Goal: Task Accomplishment & Management: Use online tool/utility

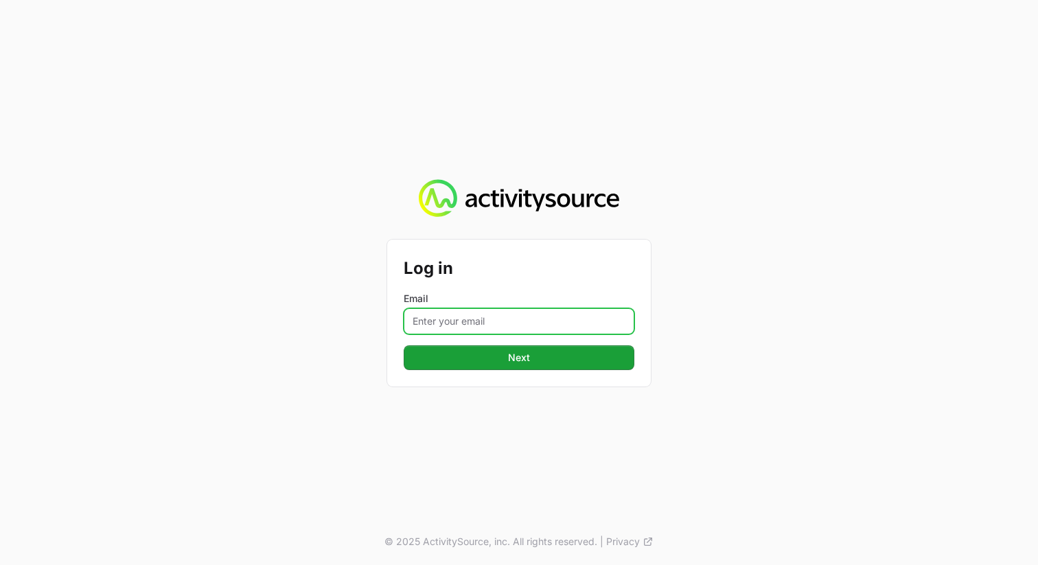
click at [469, 316] on input "Email" at bounding box center [519, 321] width 231 height 26
type input "[PERSON_NAME][EMAIL_ADDRESS][PERSON_NAME][DOMAIN_NAME]"
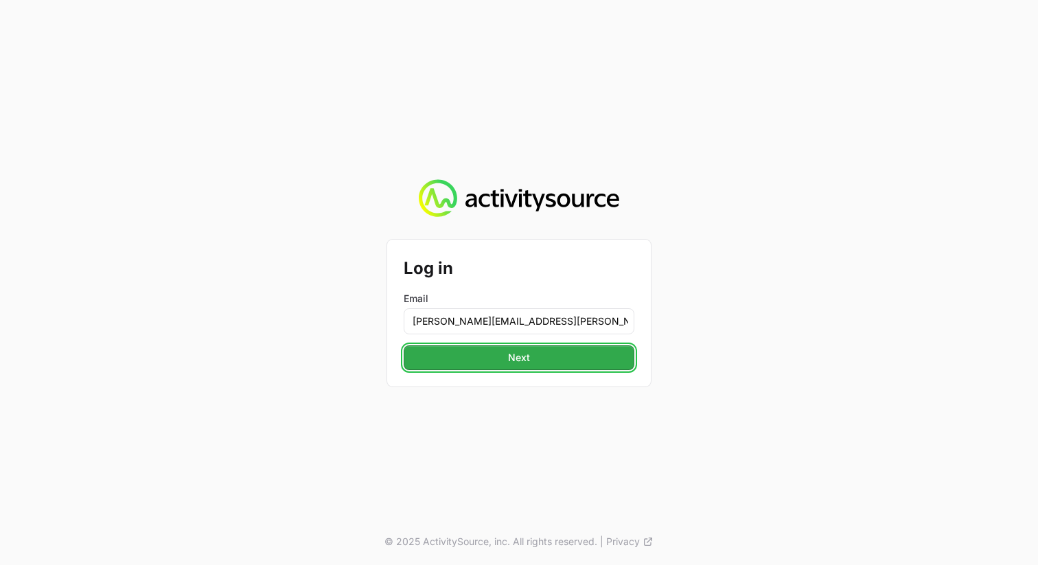
click at [524, 356] on span "Next" at bounding box center [519, 357] width 22 height 16
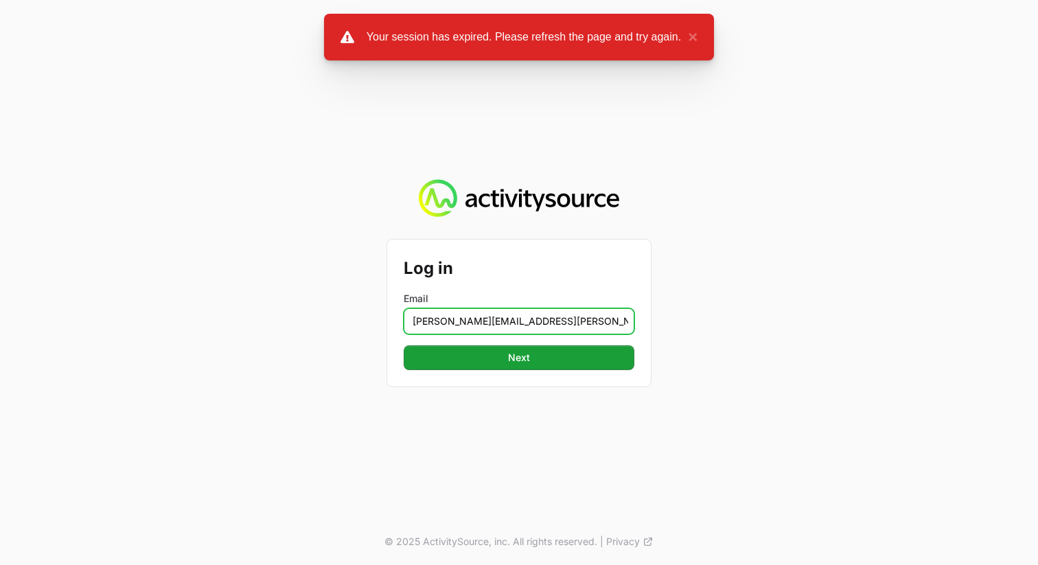
click at [534, 327] on input "[PERSON_NAME][EMAIL_ADDRESS][PERSON_NAME][DOMAIN_NAME]" at bounding box center [519, 321] width 231 height 26
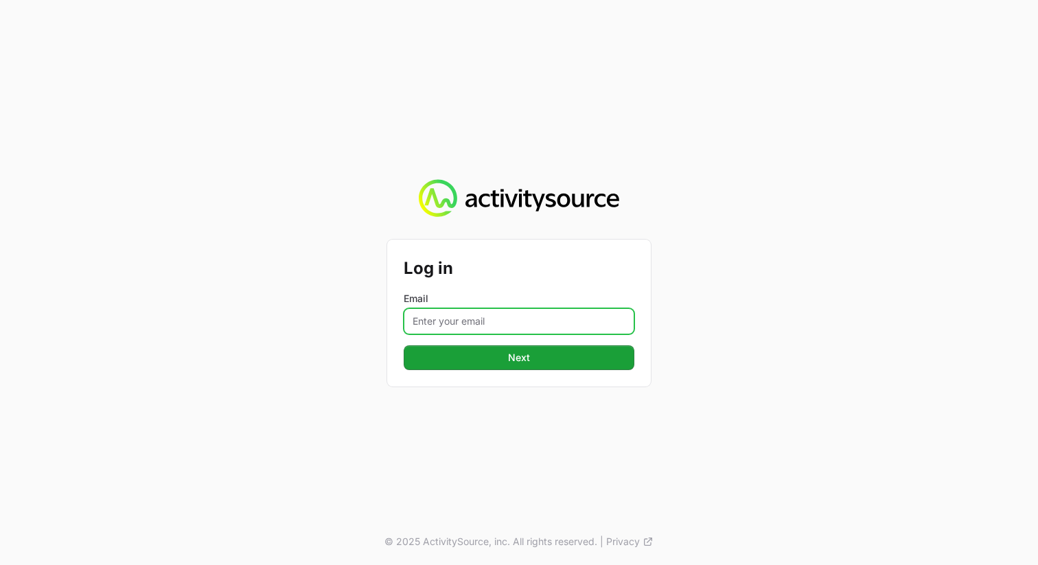
click at [496, 319] on input "Email" at bounding box center [519, 321] width 231 height 26
type input "[PERSON_NAME][EMAIL_ADDRESS][PERSON_NAME][DOMAIN_NAME]"
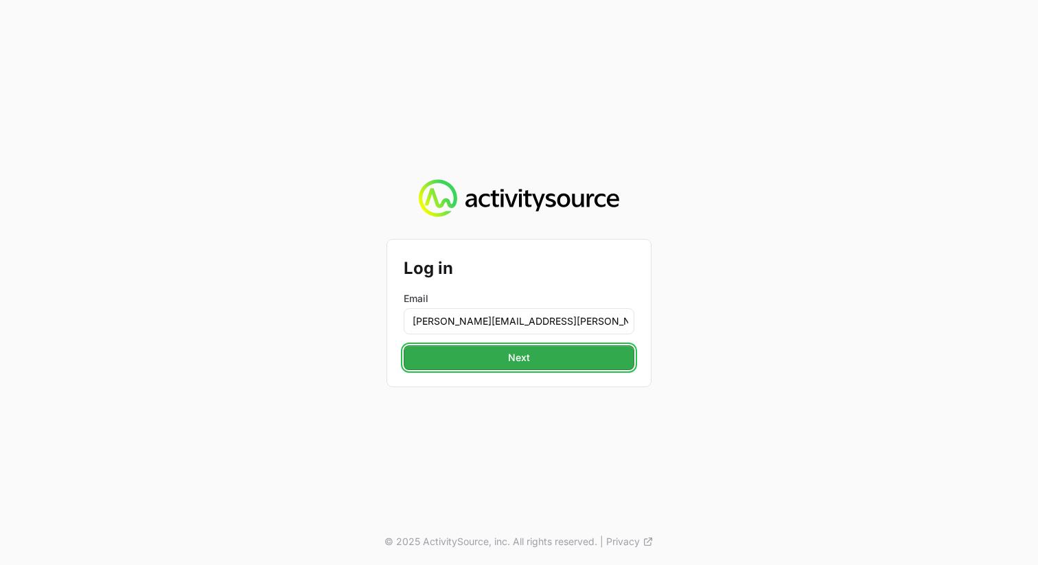
click at [519, 355] on span "Next" at bounding box center [519, 357] width 22 height 16
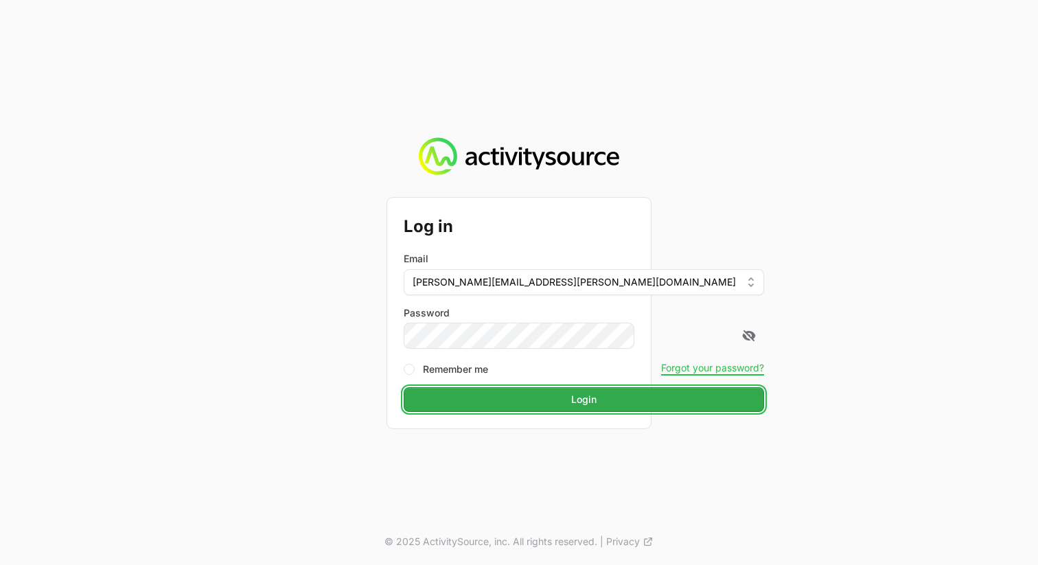
click at [571, 396] on span "Login" at bounding box center [583, 399] width 25 height 16
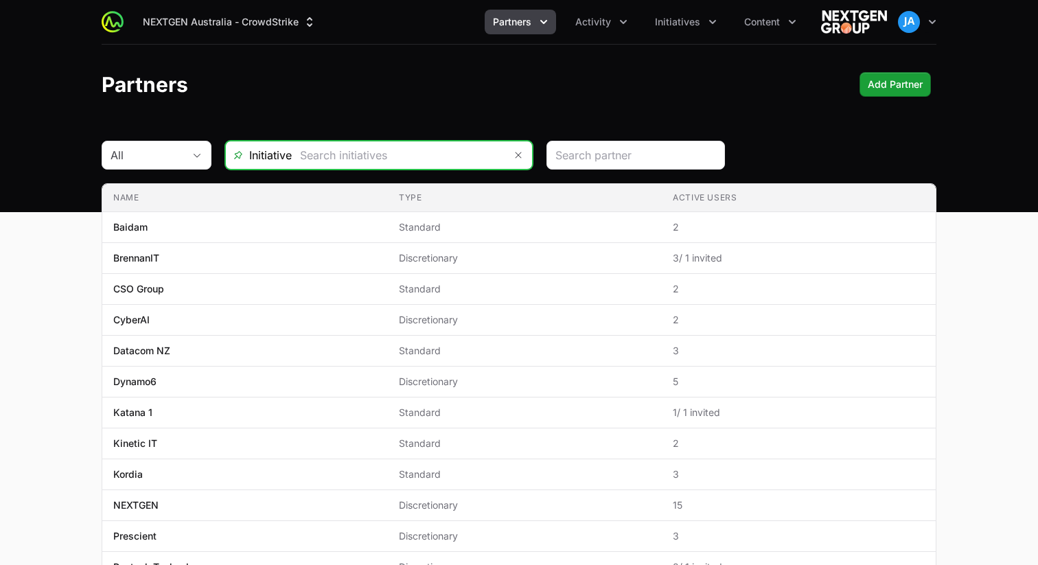
click at [454, 149] on input "text" at bounding box center [398, 154] width 213 height 27
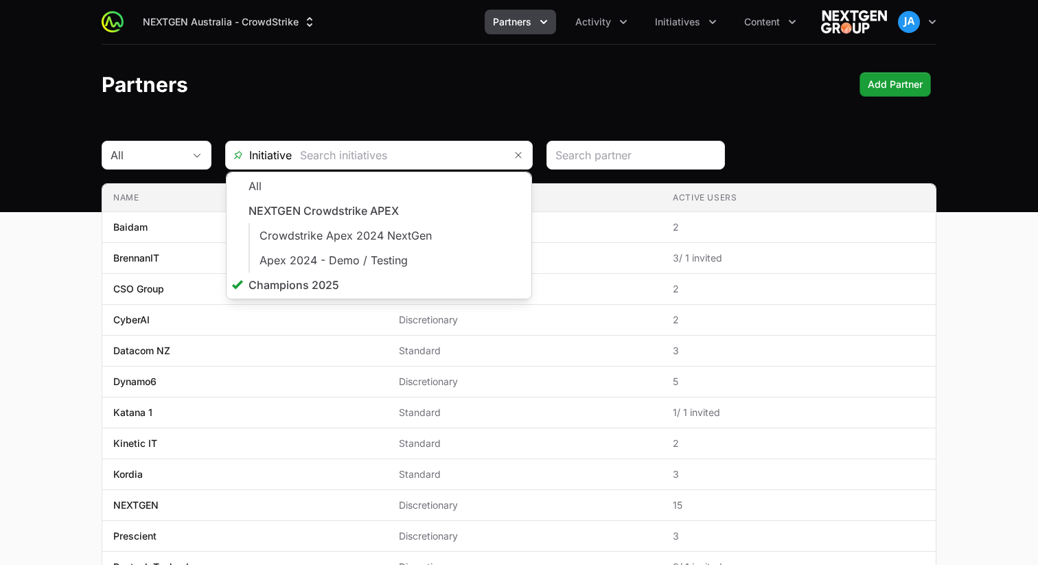
type input "Champions 2025"
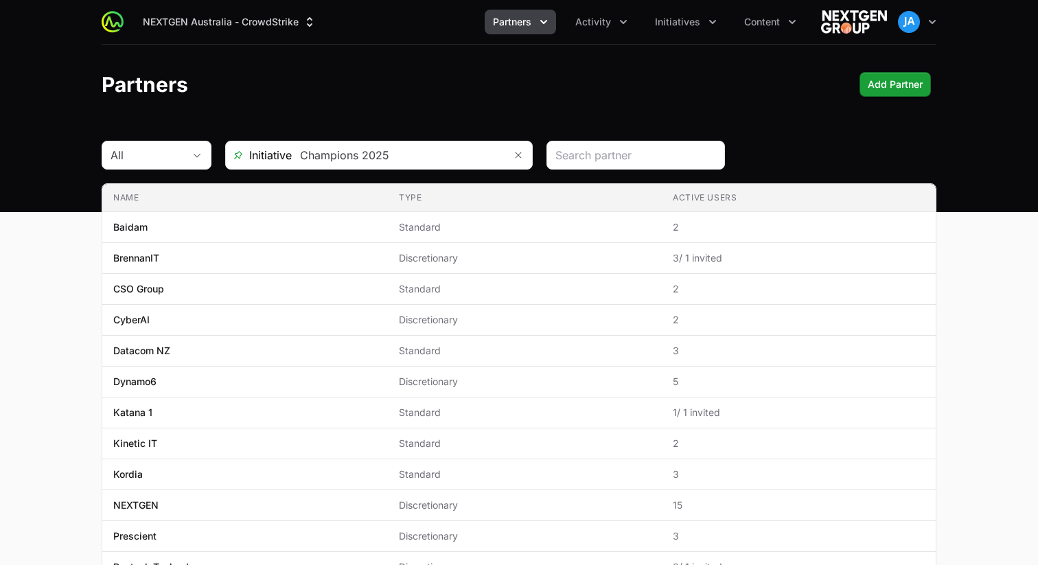
click at [664, 75] on div "Partners Add Partner" at bounding box center [519, 84] width 835 height 25
click at [544, 23] on icon "Partners menu" at bounding box center [543, 22] width 7 height 4
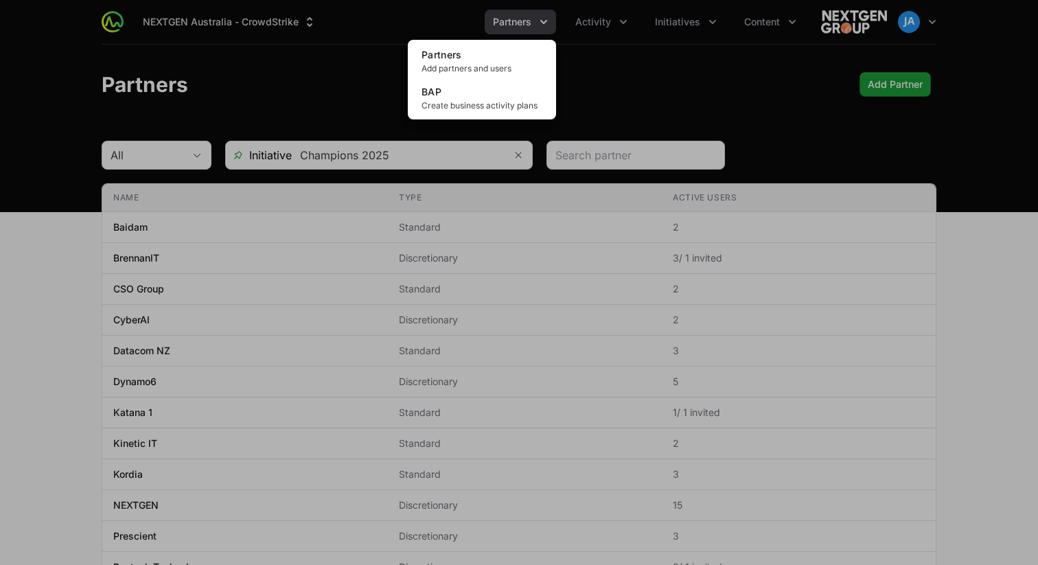
click at [645, 65] on div "Partners menu" at bounding box center [519, 282] width 1038 height 565
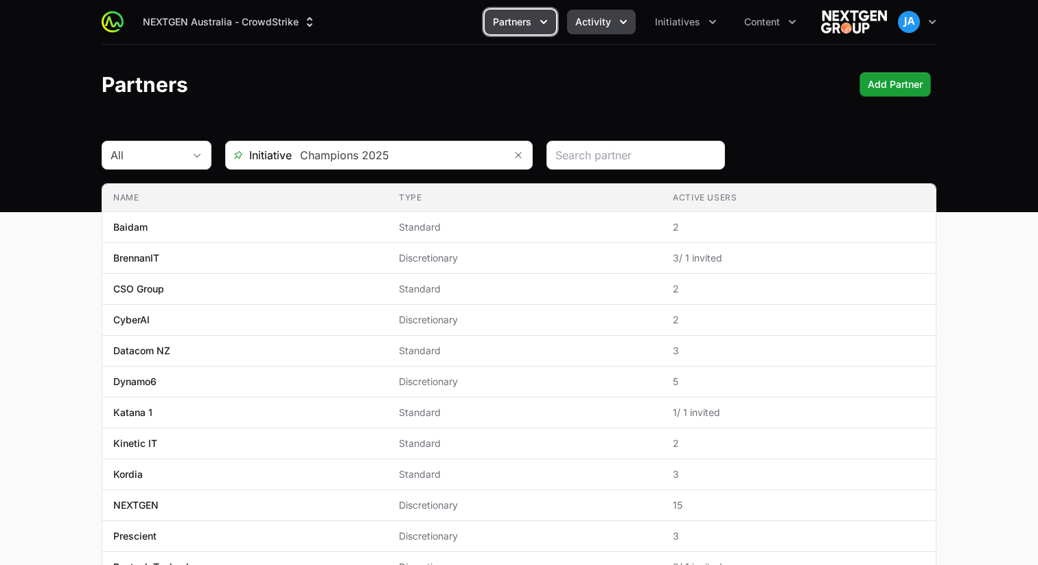
click at [629, 30] on button "Activity" at bounding box center [601, 22] width 69 height 25
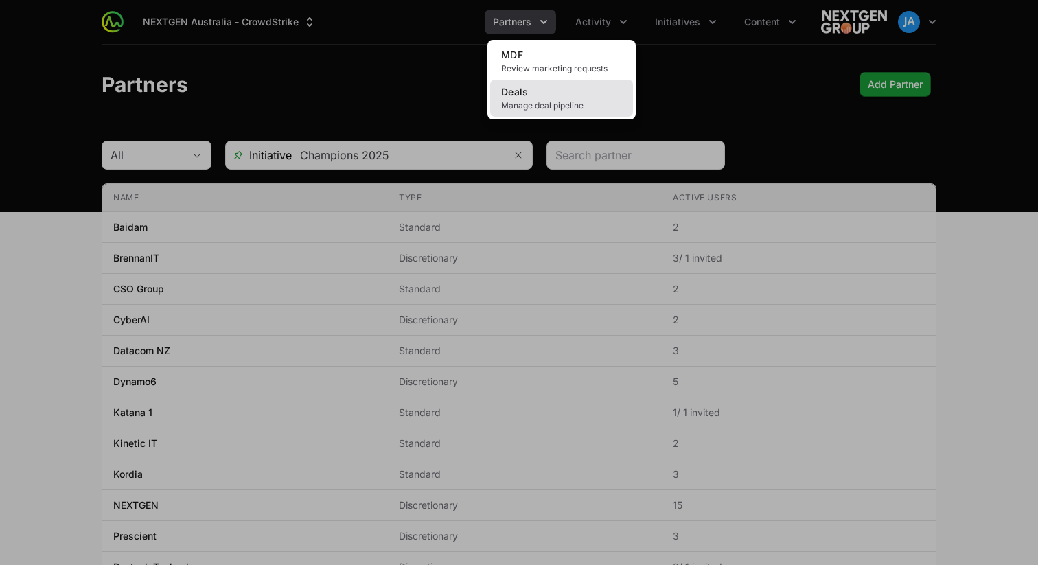
click at [593, 95] on link "Deals Manage deal pipeline" at bounding box center [561, 98] width 143 height 37
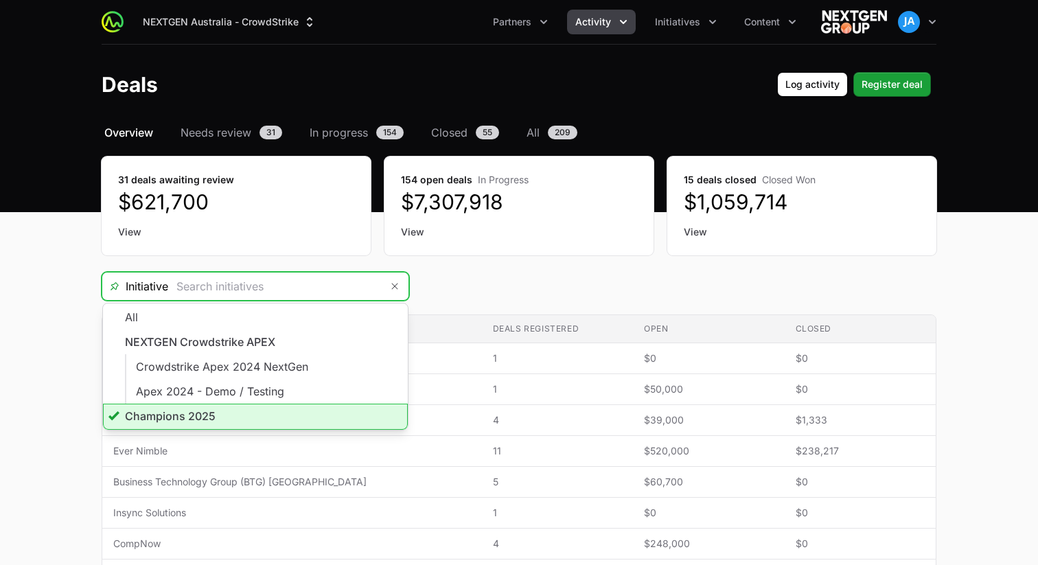
click at [340, 288] on input "Deals Filters" at bounding box center [274, 285] width 213 height 27
click at [298, 413] on li "Champions 2025" at bounding box center [255, 417] width 305 height 26
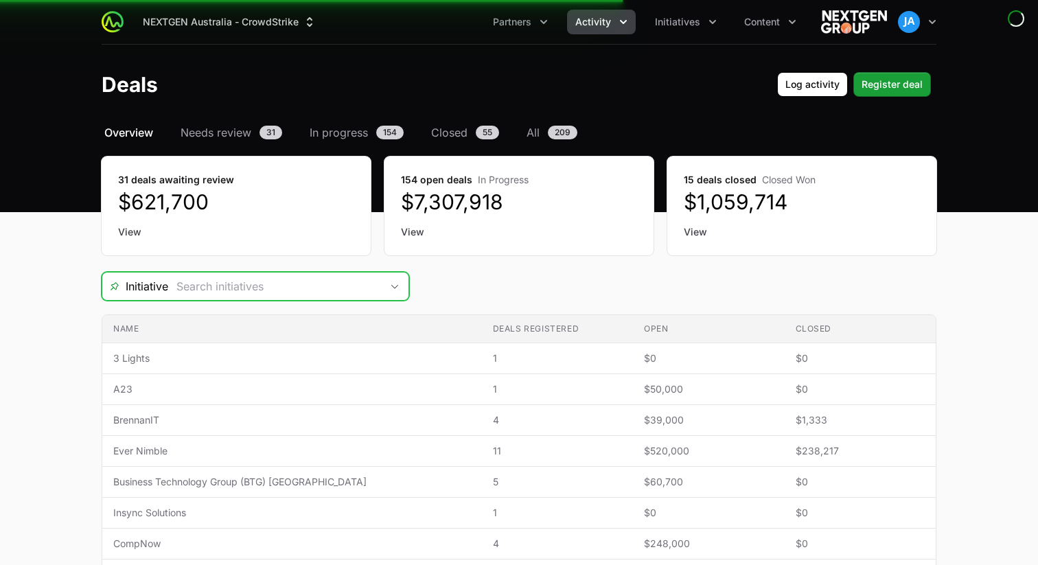
click at [392, 281] on div "Open" at bounding box center [394, 285] width 27 height 27
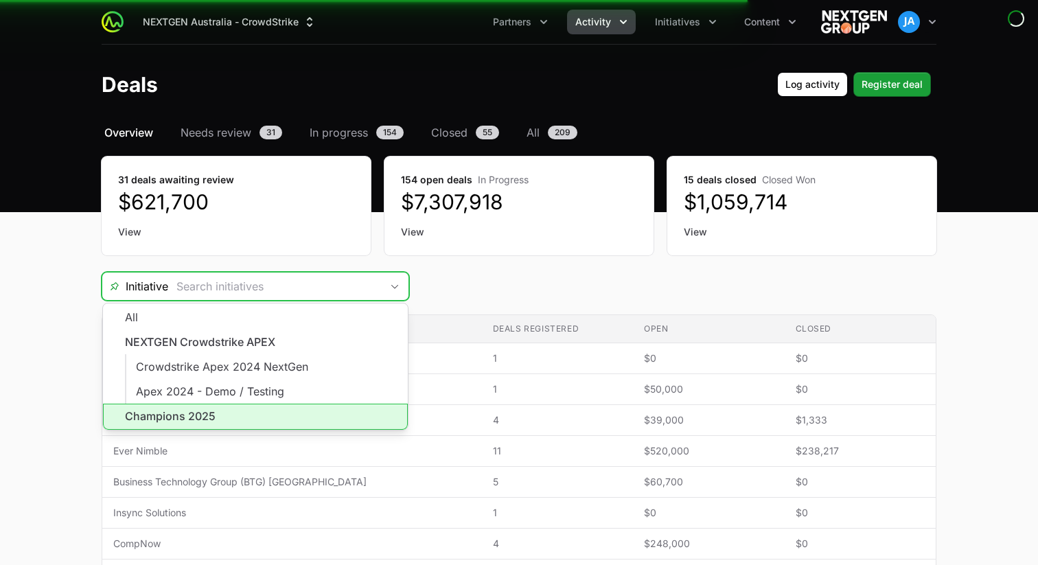
click at [218, 408] on li "Champions 2025" at bounding box center [255, 417] width 305 height 26
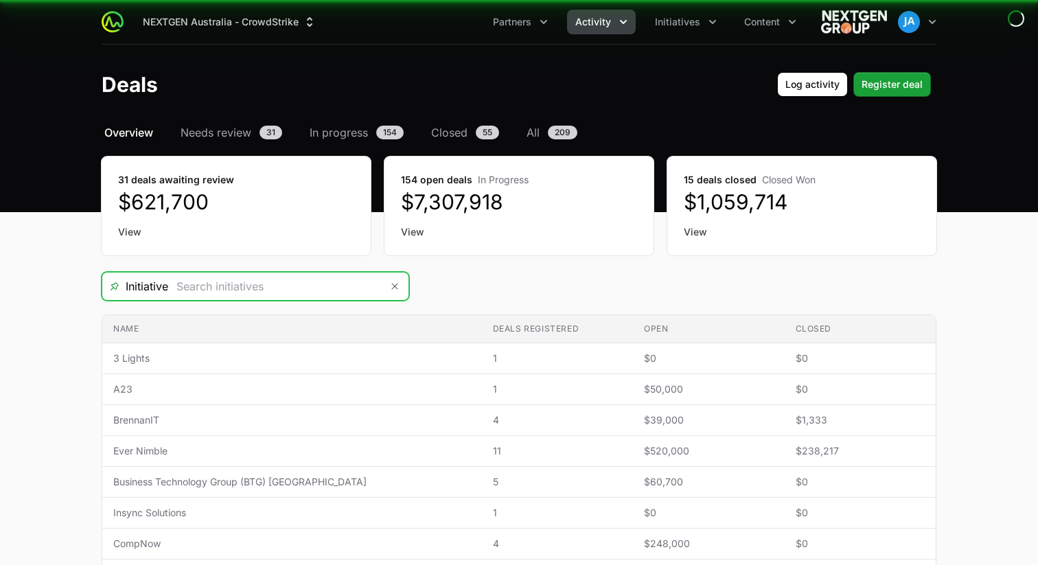
type input "Champions 2025"
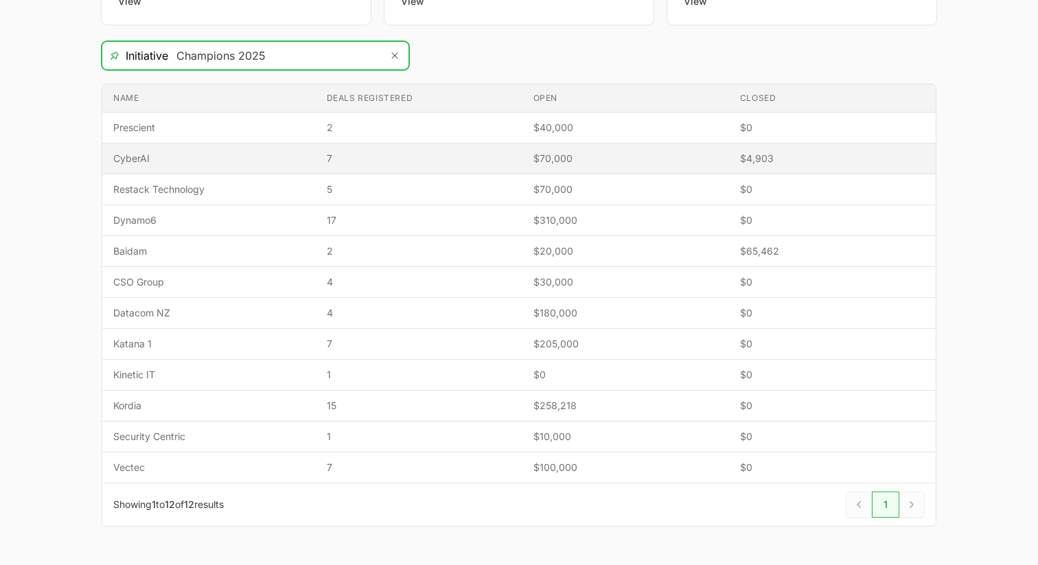
scroll to position [230, 0]
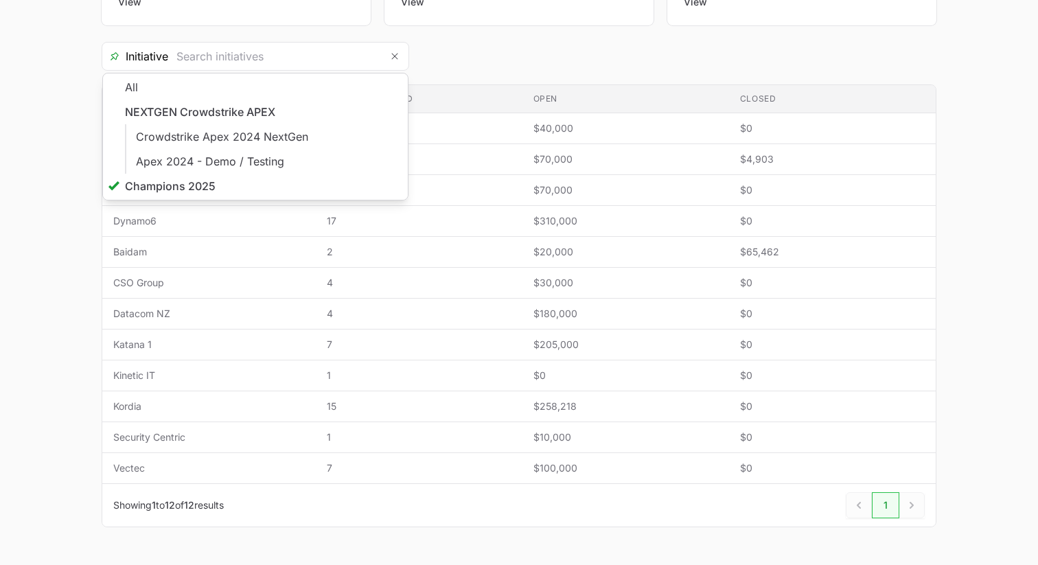
type input "Champions 2025"
click at [38, 149] on main "Select a tab Overview Needs review In progress Closed All Overview Needs review…" at bounding box center [519, 227] width 1038 height 666
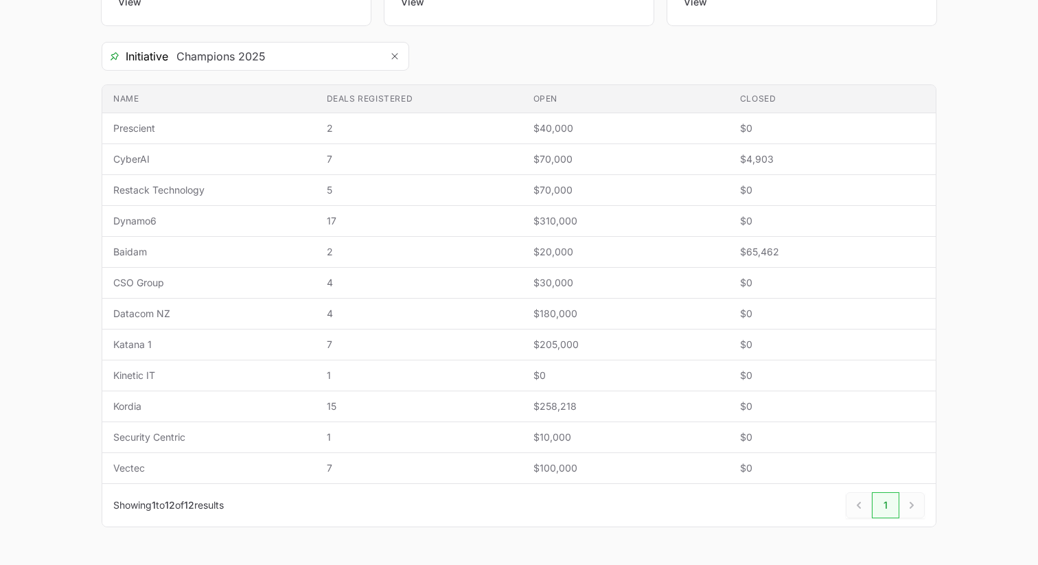
click at [53, 246] on main "Select a tab Overview Needs review In progress Closed All Overview Needs review…" at bounding box center [519, 227] width 1038 height 666
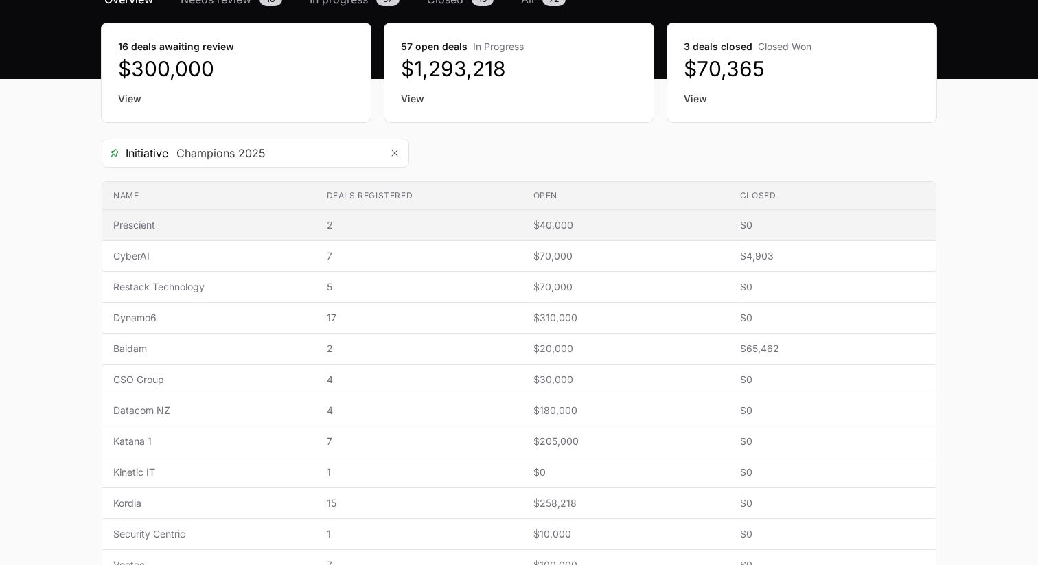
scroll to position [132, 0]
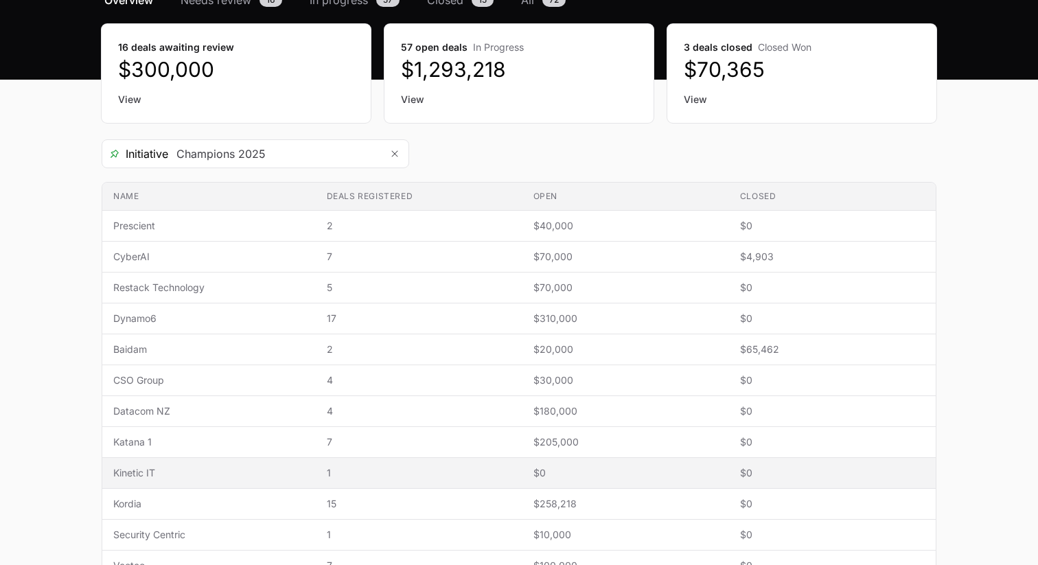
click at [129, 473] on span "Kinetic IT" at bounding box center [208, 473] width 191 height 14
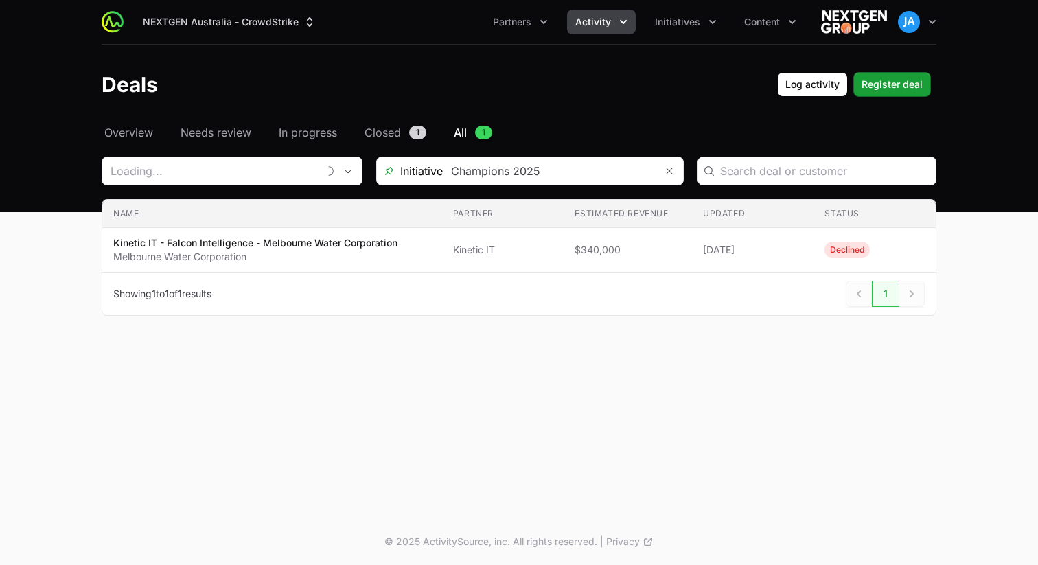
type input "Kinetic IT"
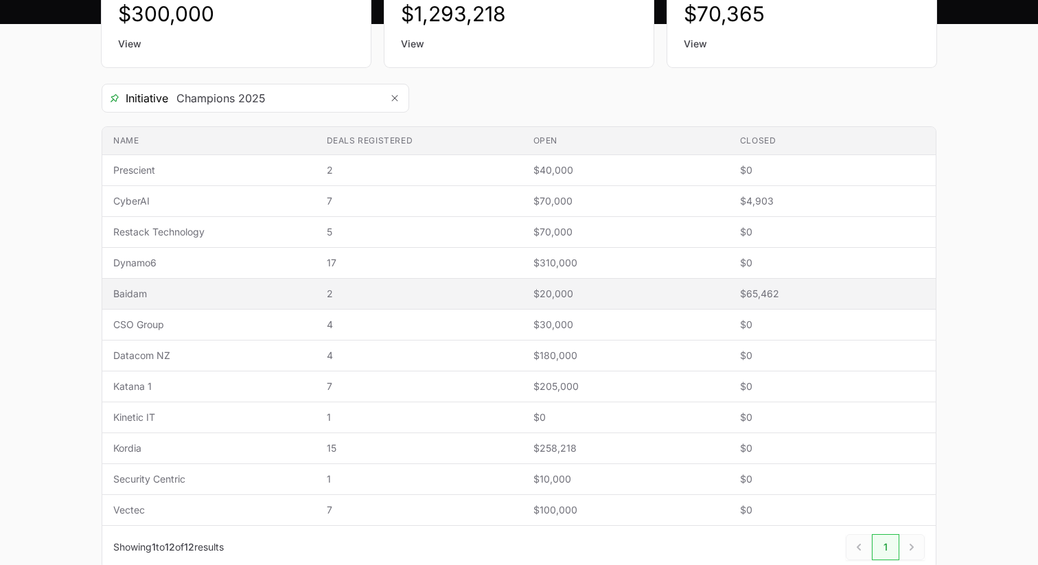
scroll to position [190, 0]
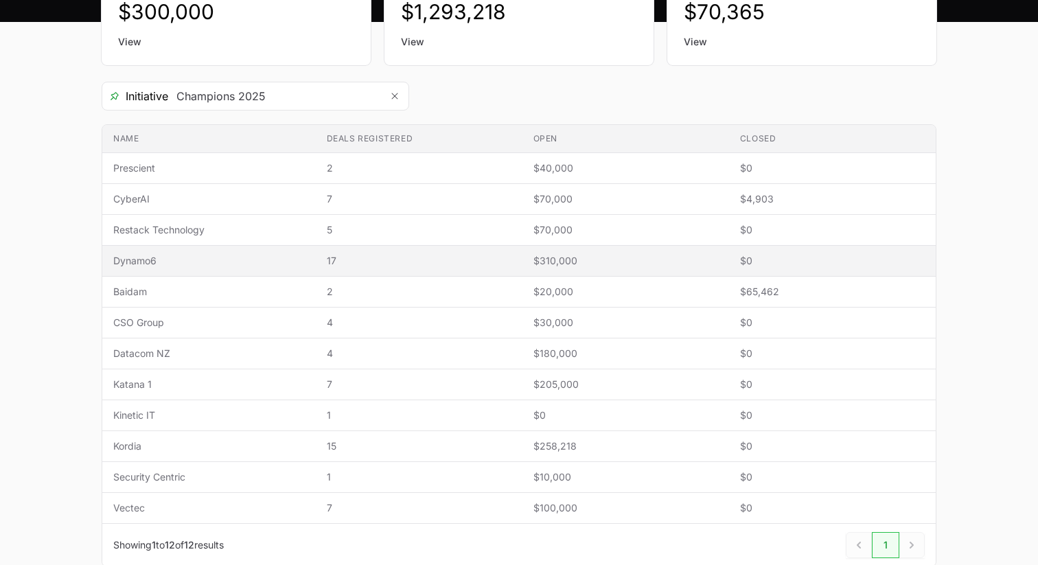
click at [139, 257] on span "Dynamo6" at bounding box center [208, 261] width 191 height 14
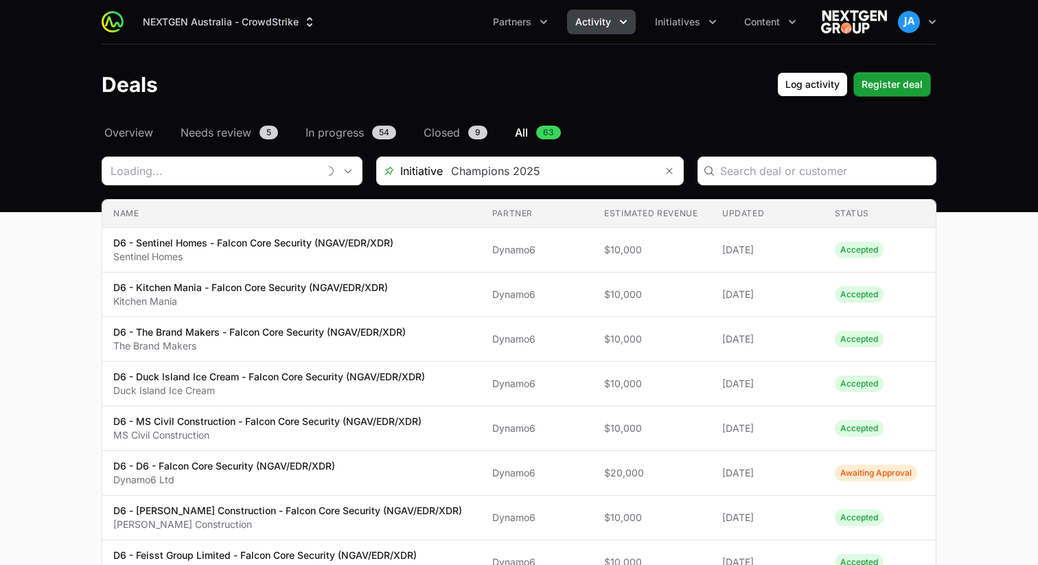
type input "Dynamo6"
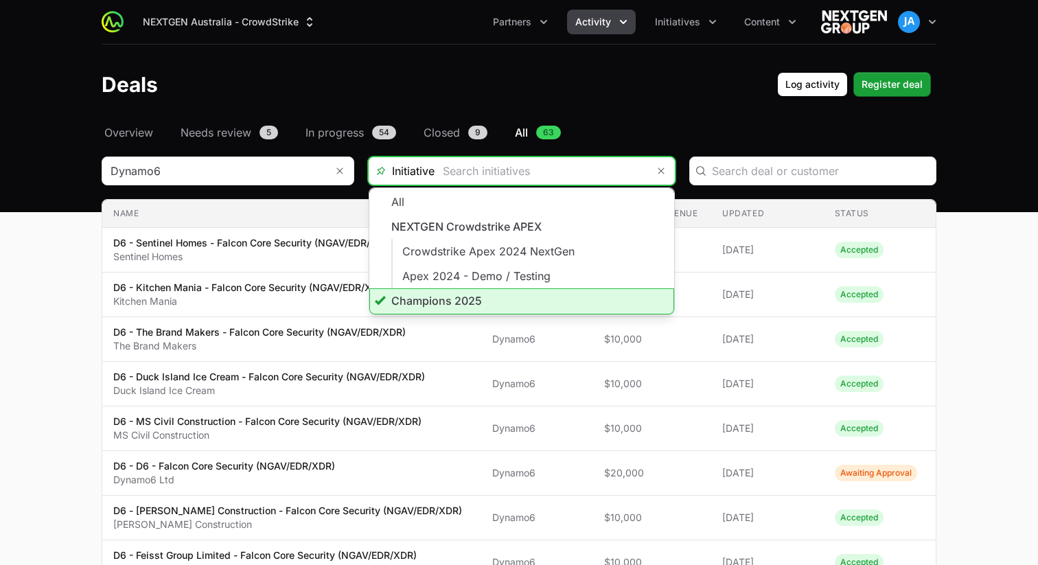
click at [611, 175] on input "Deals Filters" at bounding box center [540, 170] width 213 height 27
click at [463, 295] on li "Champions 2025" at bounding box center [521, 301] width 305 height 26
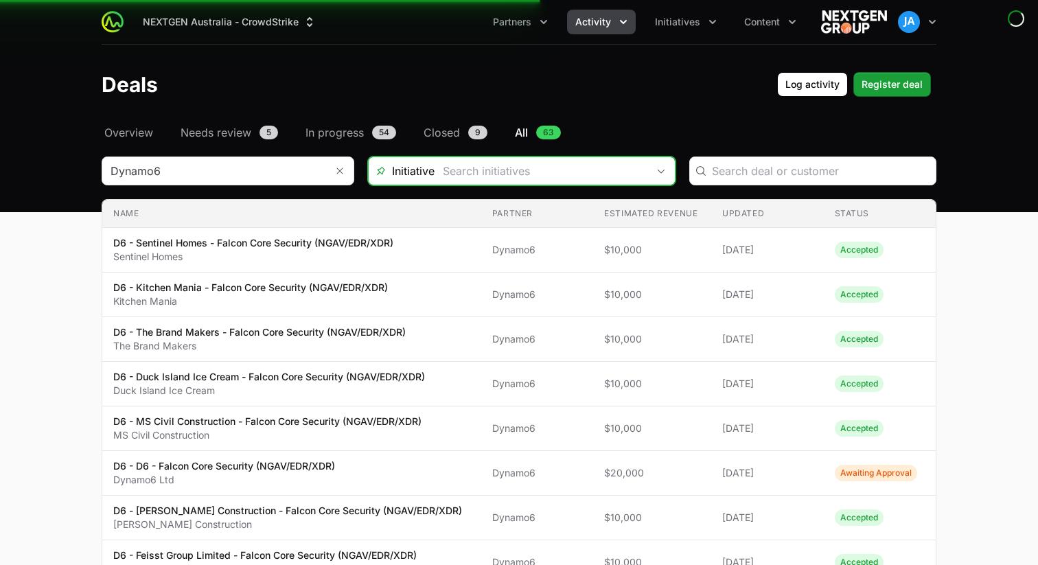
click at [633, 172] on input "Deals Filters" at bounding box center [540, 170] width 213 height 27
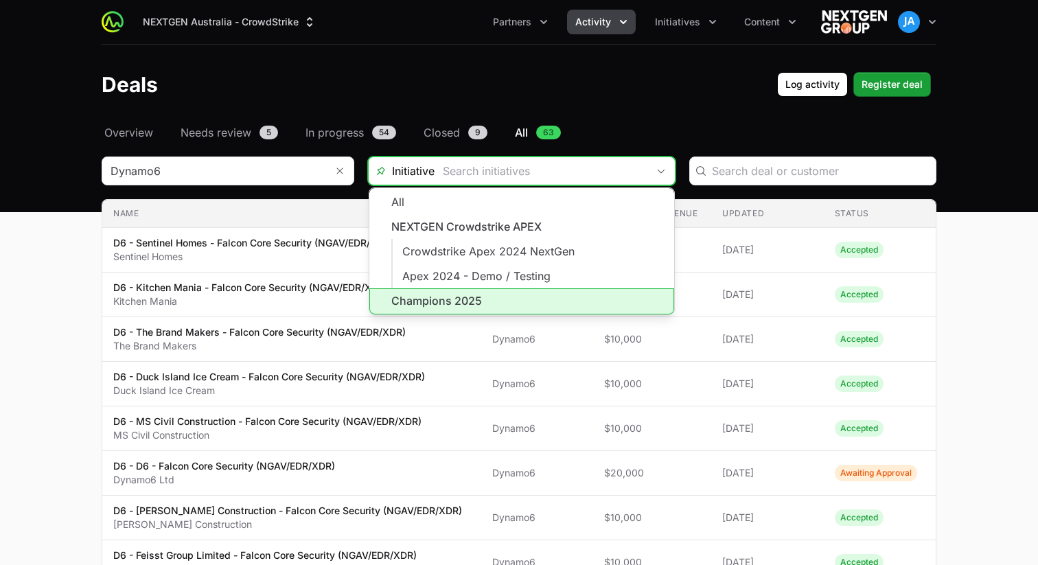
click at [494, 303] on li "Champions 2025" at bounding box center [521, 301] width 305 height 26
type input "Champions 2025"
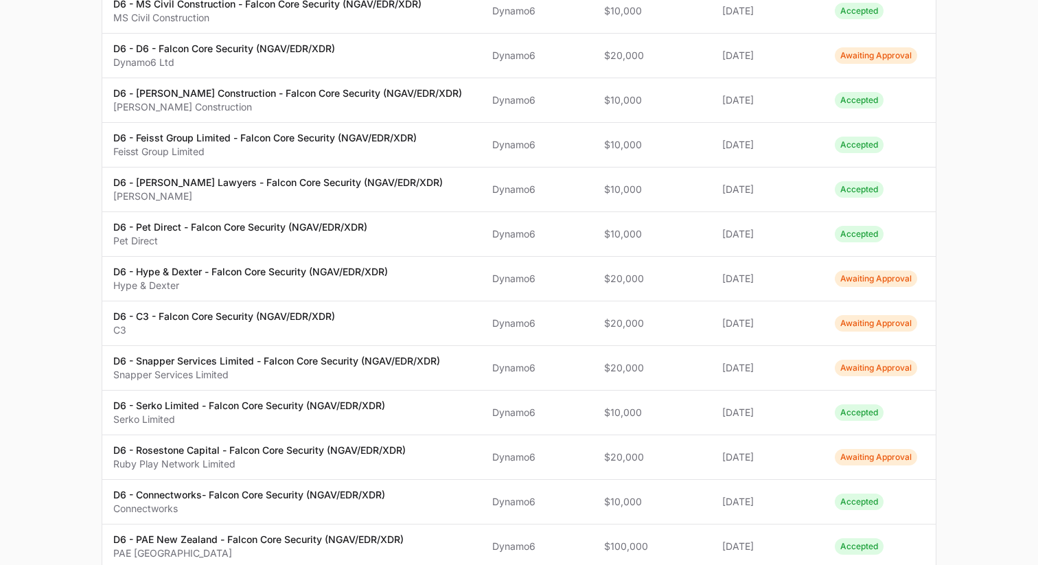
scroll to position [417, 0]
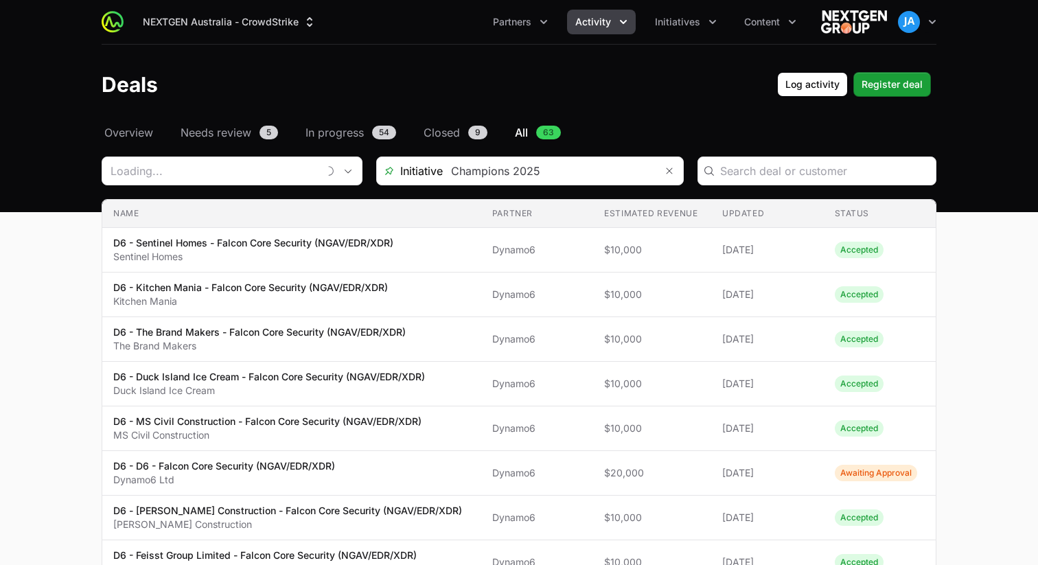
type input "Dynamo6"
click at [341, 174] on icon "Remove" at bounding box center [340, 170] width 8 height 11
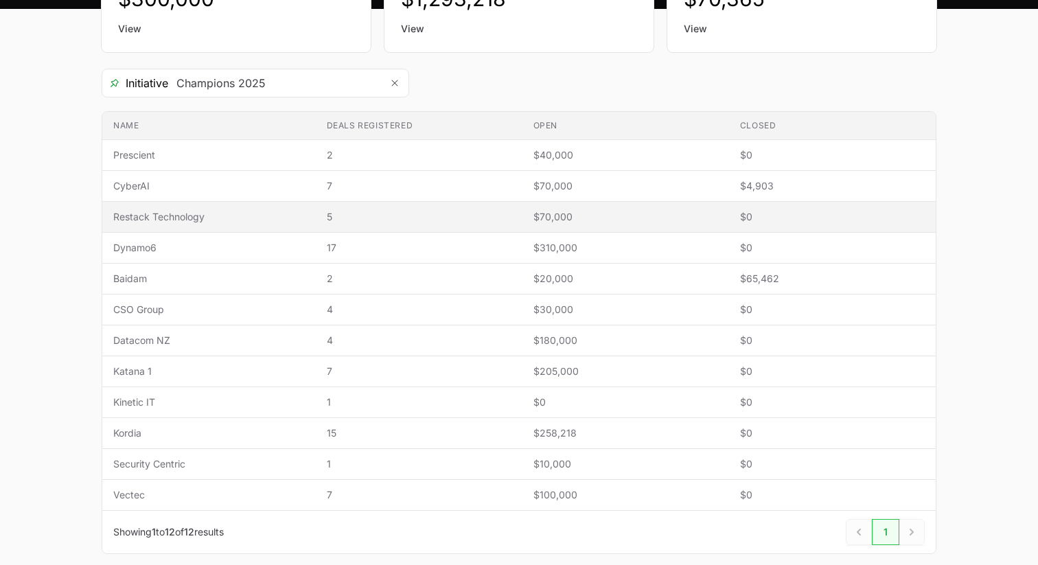
scroll to position [206, 0]
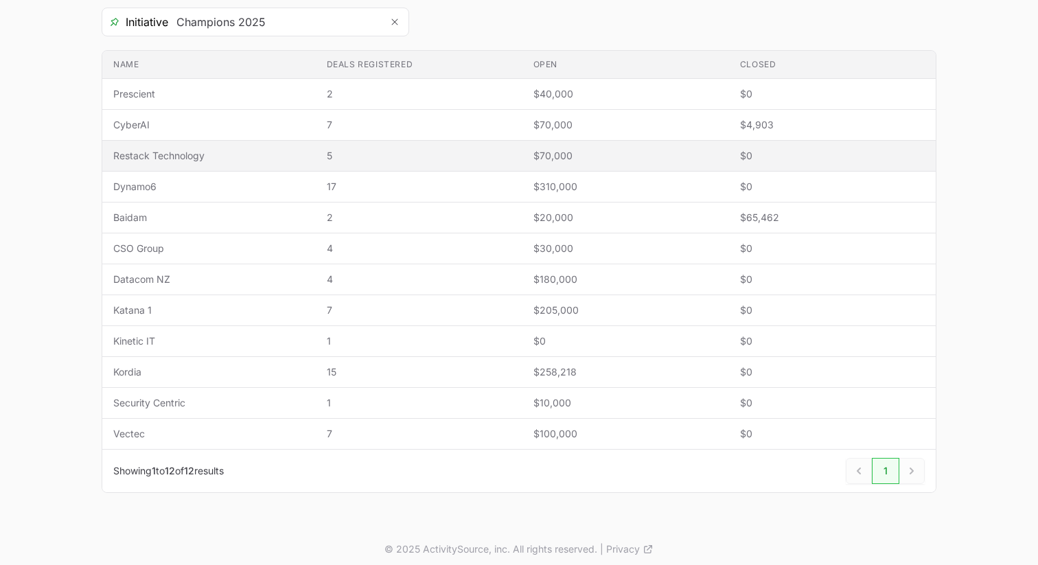
scroll to position [267, 0]
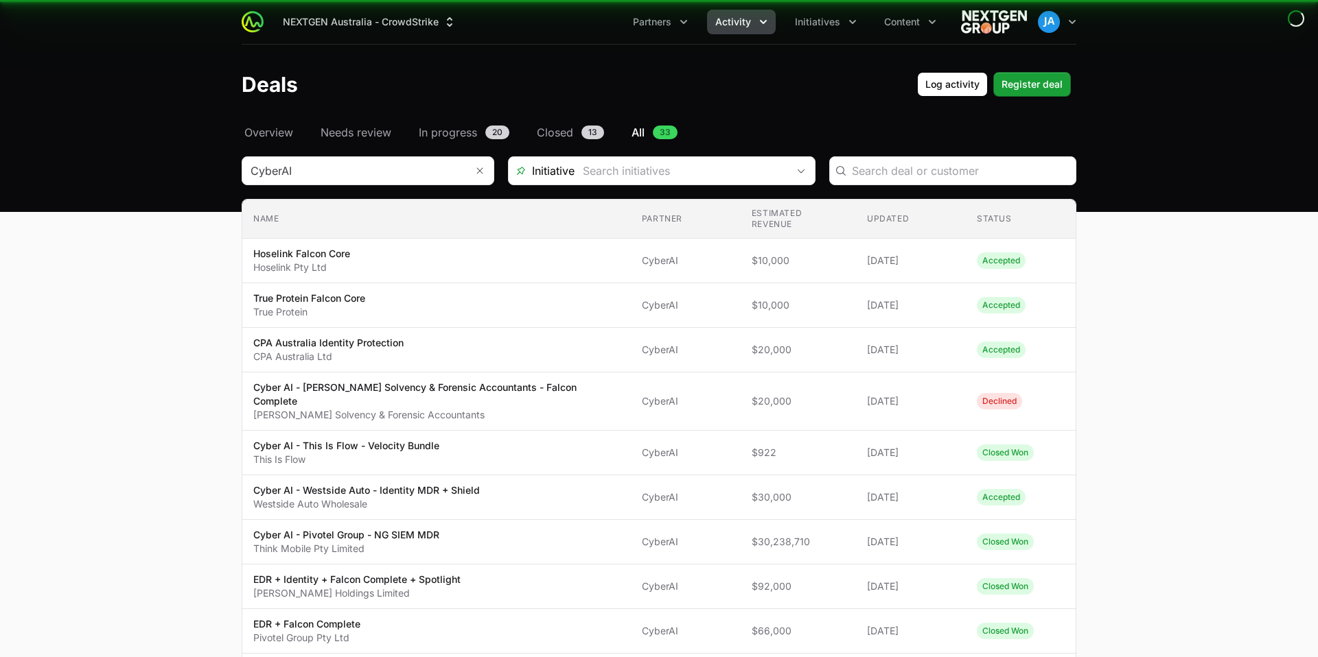
type input "Champions 2025"
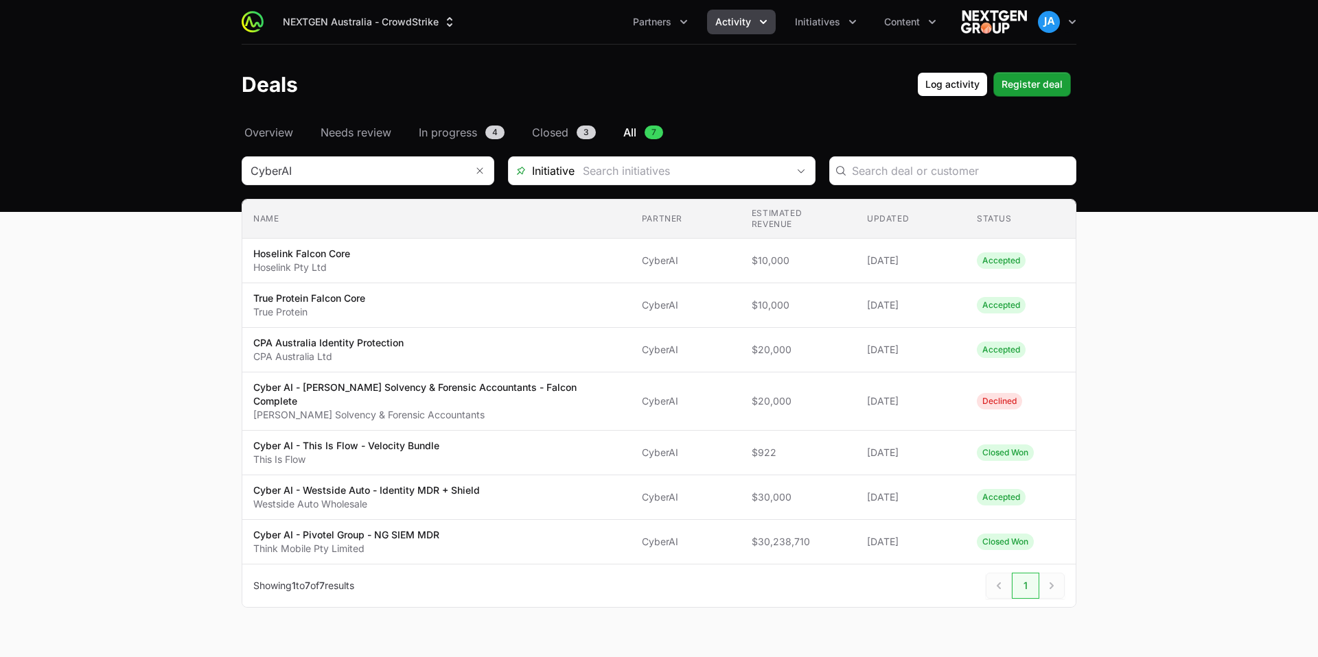
type input "Champions 2025"
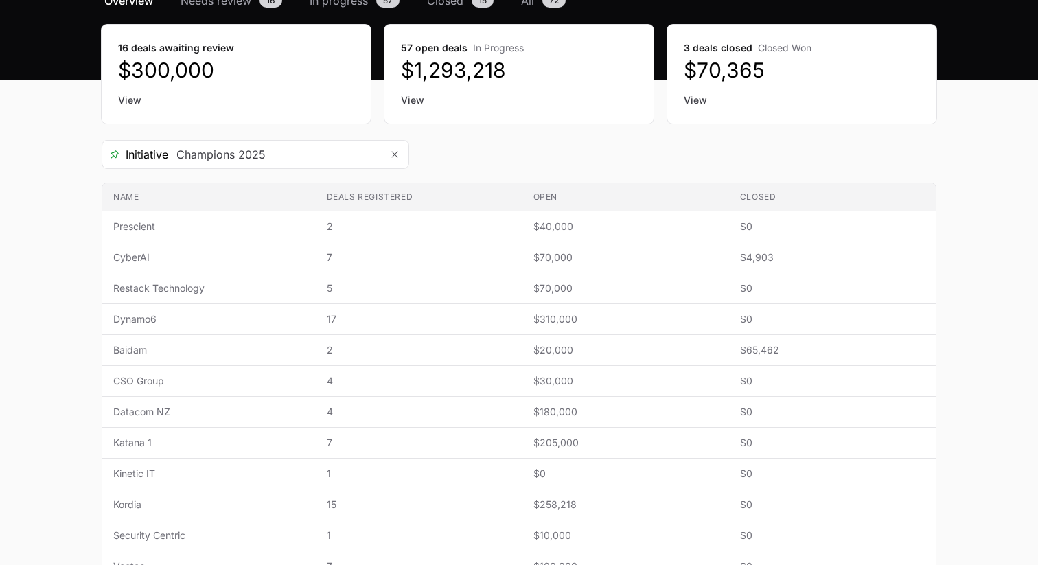
scroll to position [138, 0]
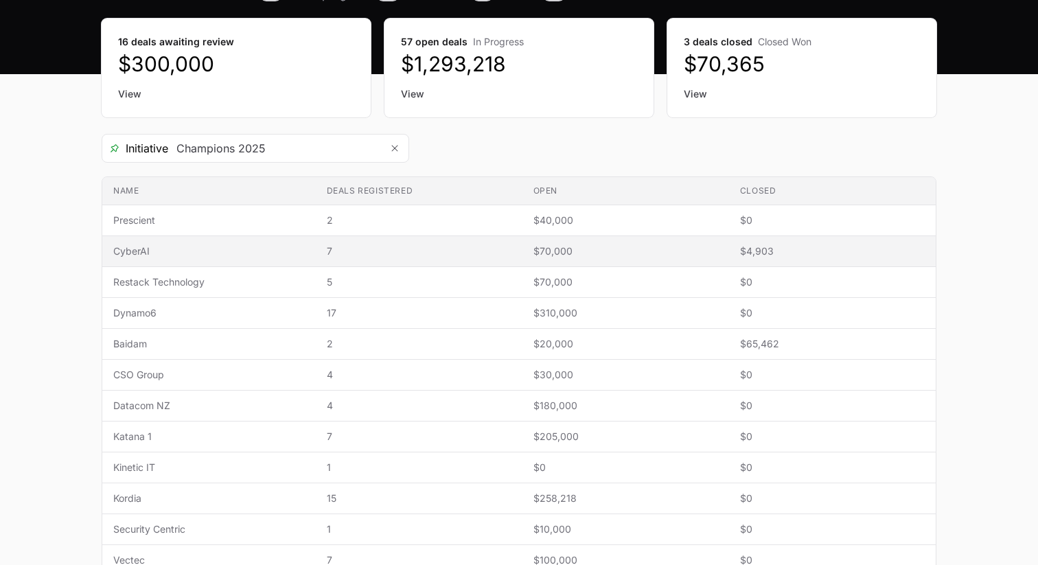
click at [148, 249] on span "CyberAI" at bounding box center [208, 251] width 191 height 14
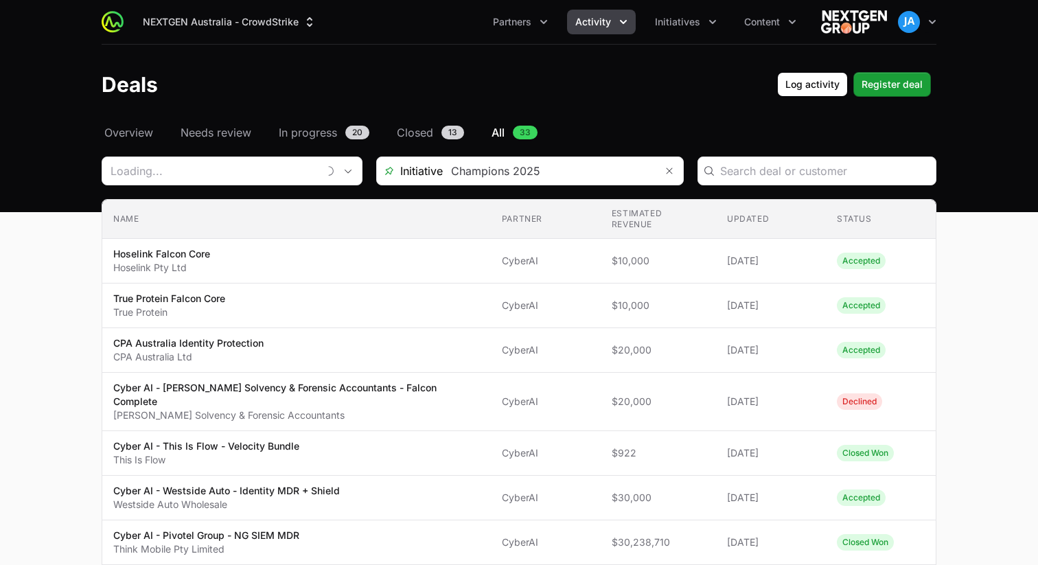
type input "CyberAI"
click at [662, 174] on icon "Remove" at bounding box center [661, 170] width 8 height 11
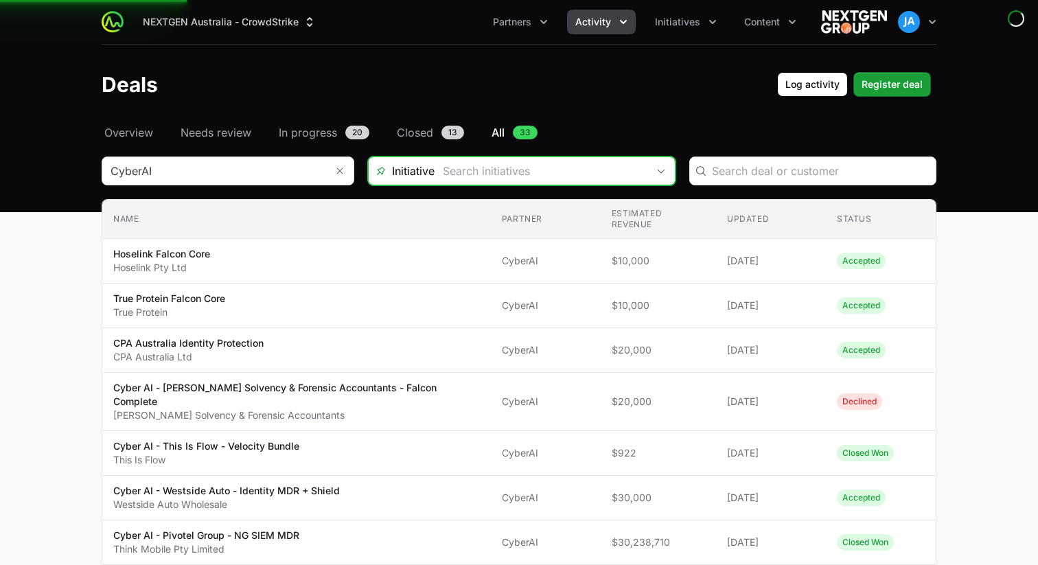
click at [616, 167] on input "Deals Filters" at bounding box center [540, 170] width 213 height 27
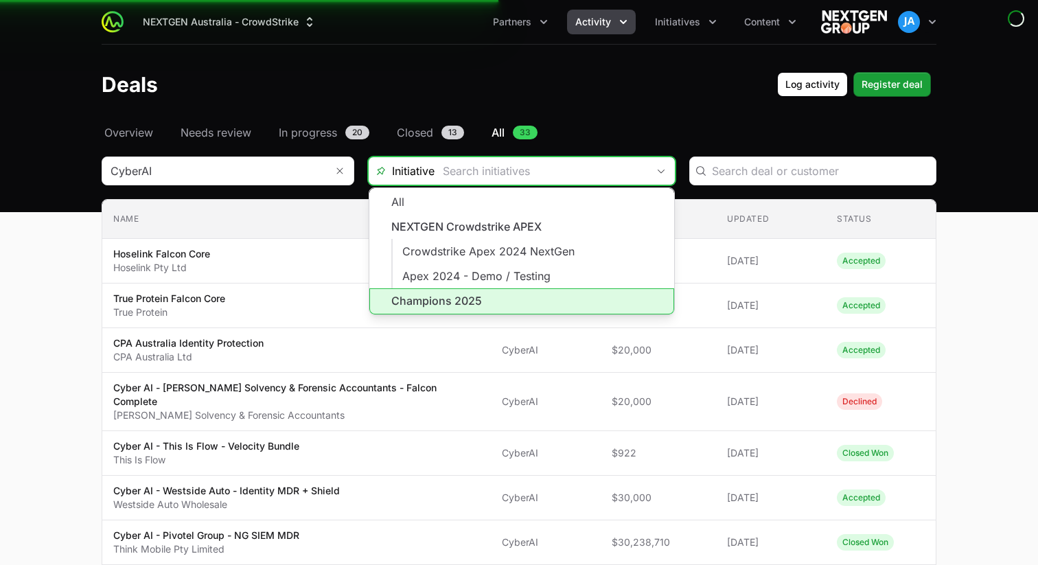
click at [503, 294] on li "Champions 2025" at bounding box center [521, 301] width 305 height 26
type input "Champions 2025"
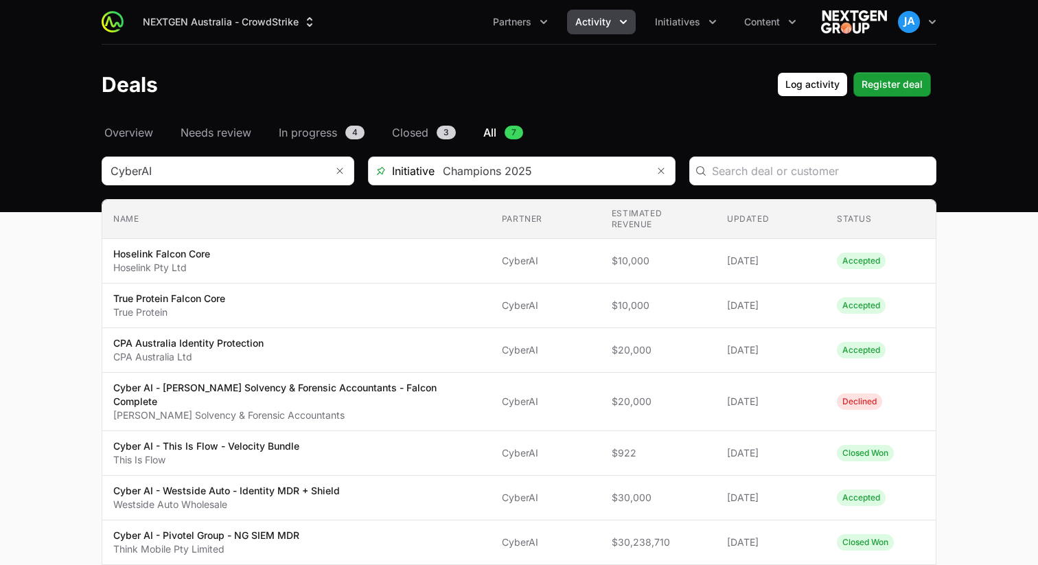
click at [13, 272] on main "Select a tab Overview Needs review In progress Closed All Overview Needs review…" at bounding box center [519, 382] width 1038 height 517
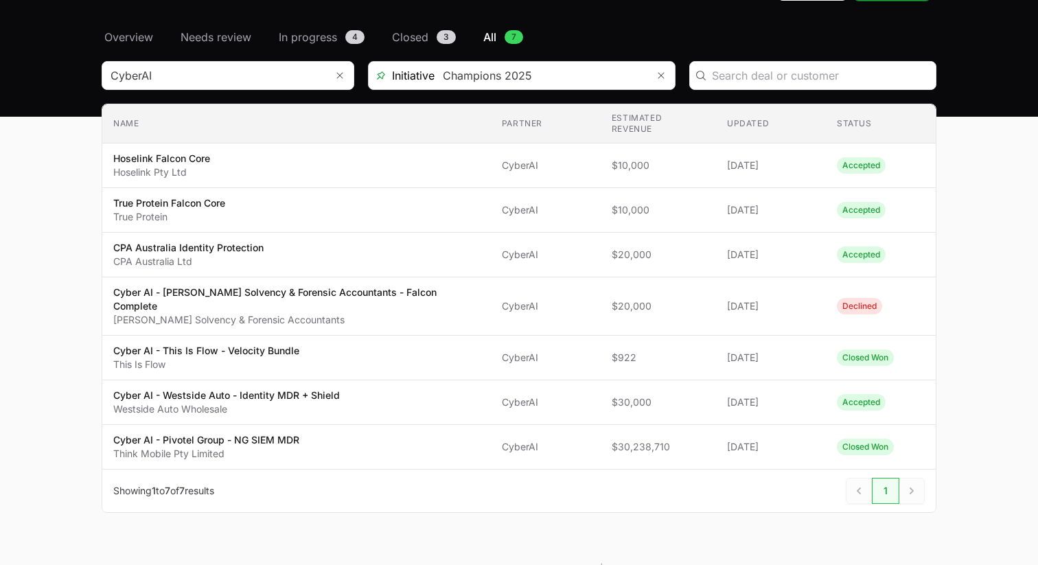
scroll to position [98, 0]
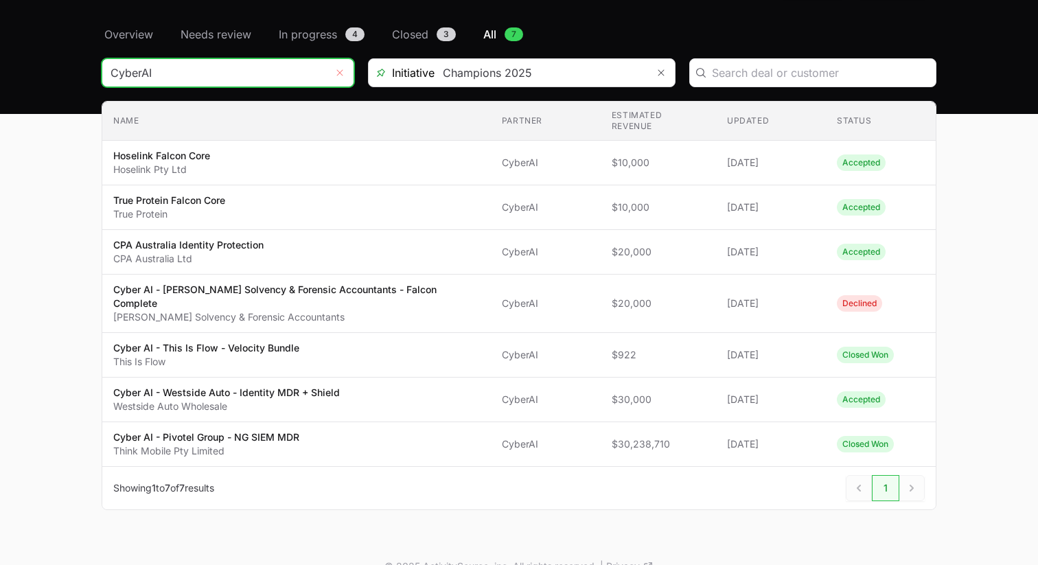
click at [340, 78] on icon "Remove" at bounding box center [340, 72] width 8 height 11
click at [282, 80] on input "Deals Filters" at bounding box center [214, 72] width 224 height 27
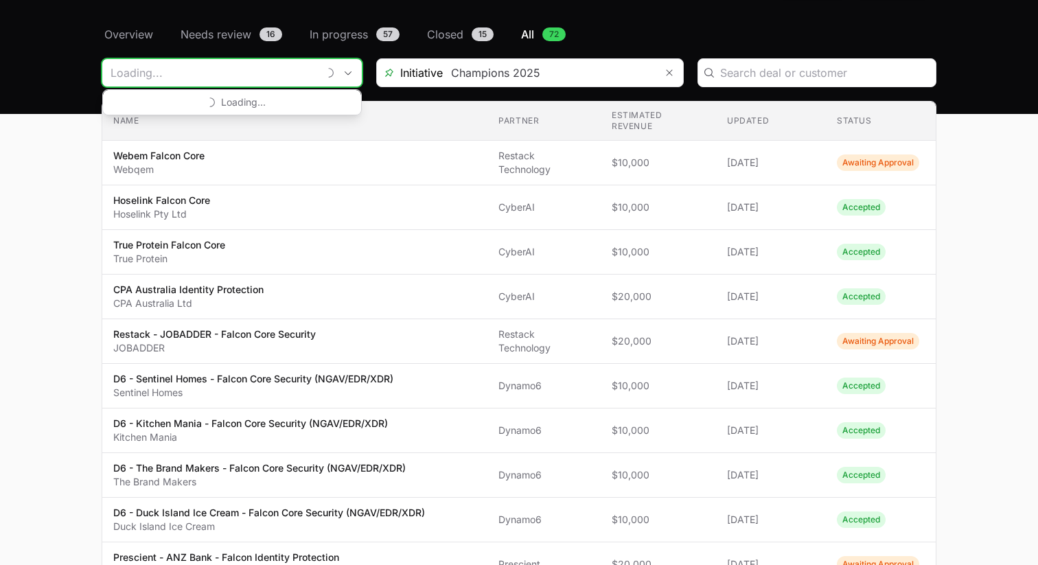
click at [282, 80] on input "Deals Filters" at bounding box center [209, 72] width 215 height 27
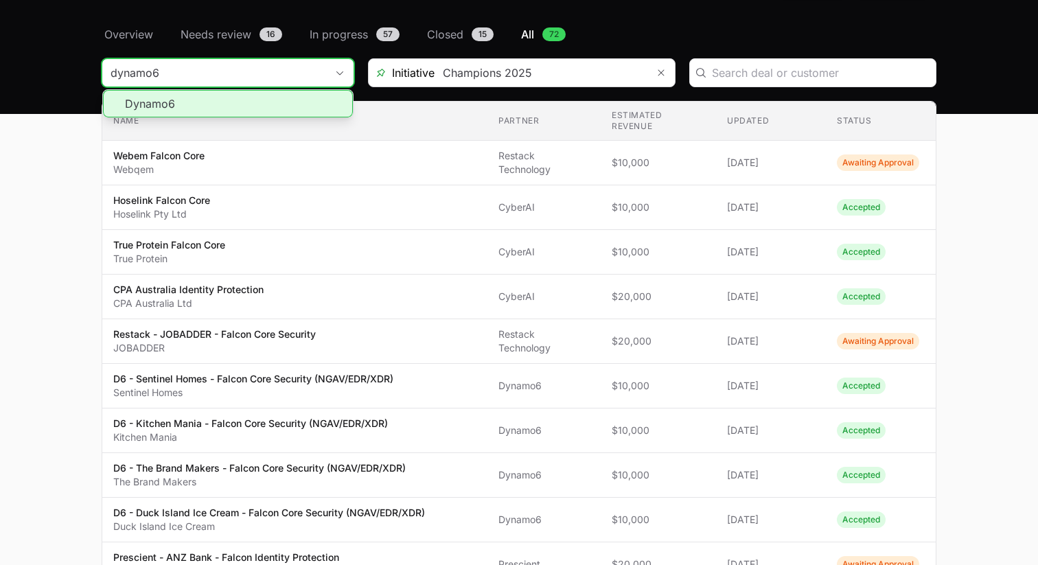
click at [252, 102] on li "Dynamo6" at bounding box center [228, 103] width 250 height 27
type input "Dynamo6"
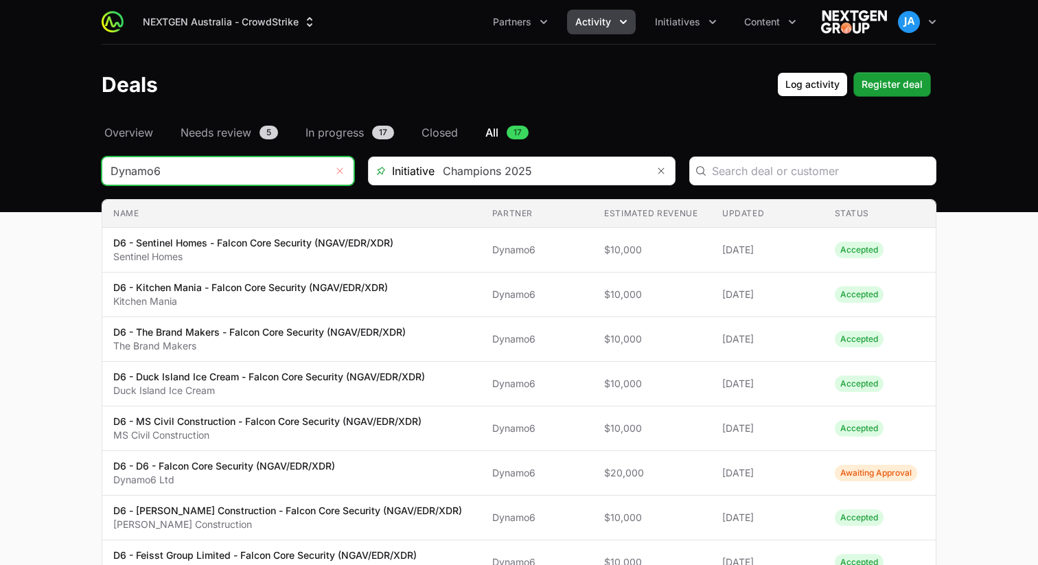
click at [338, 170] on icon "Remove" at bounding box center [340, 170] width 8 height 11
click at [283, 178] on input "Deals Filters" at bounding box center [214, 170] width 224 height 27
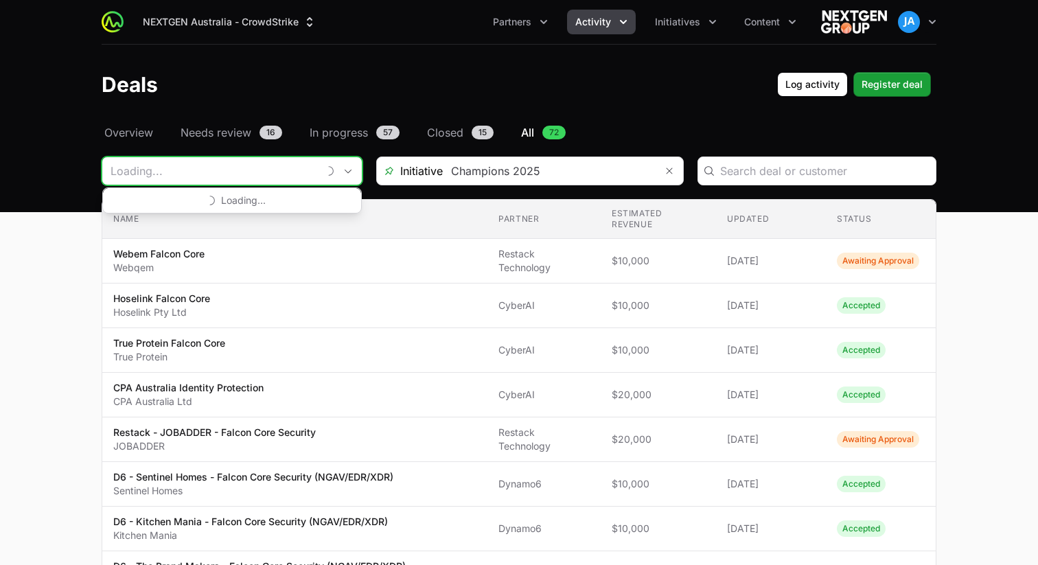
click at [283, 178] on input "Deals Filters" at bounding box center [209, 170] width 215 height 27
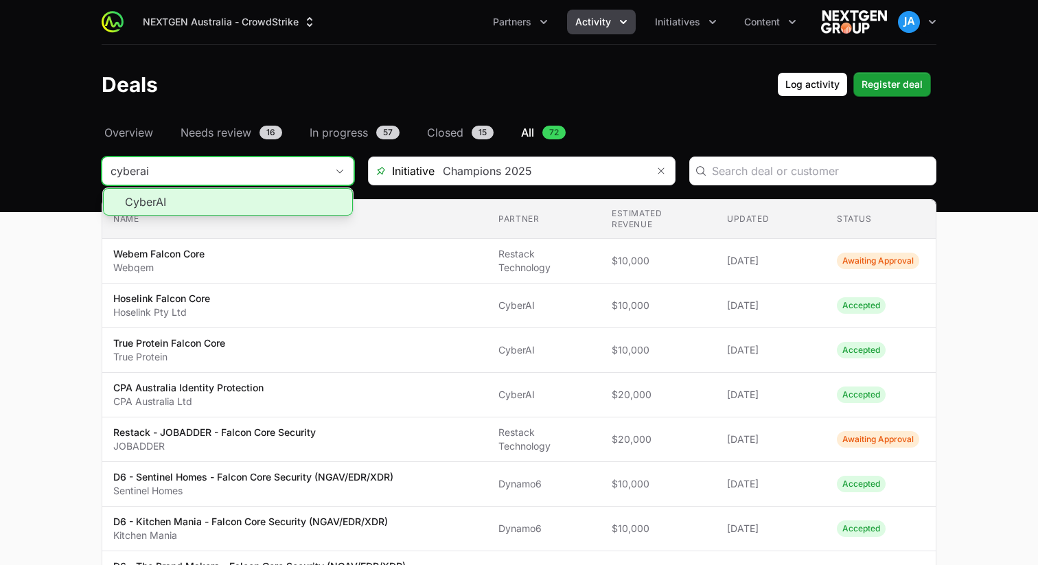
click at [182, 200] on li "CyberAI" at bounding box center [228, 201] width 250 height 27
type input "CyberAI"
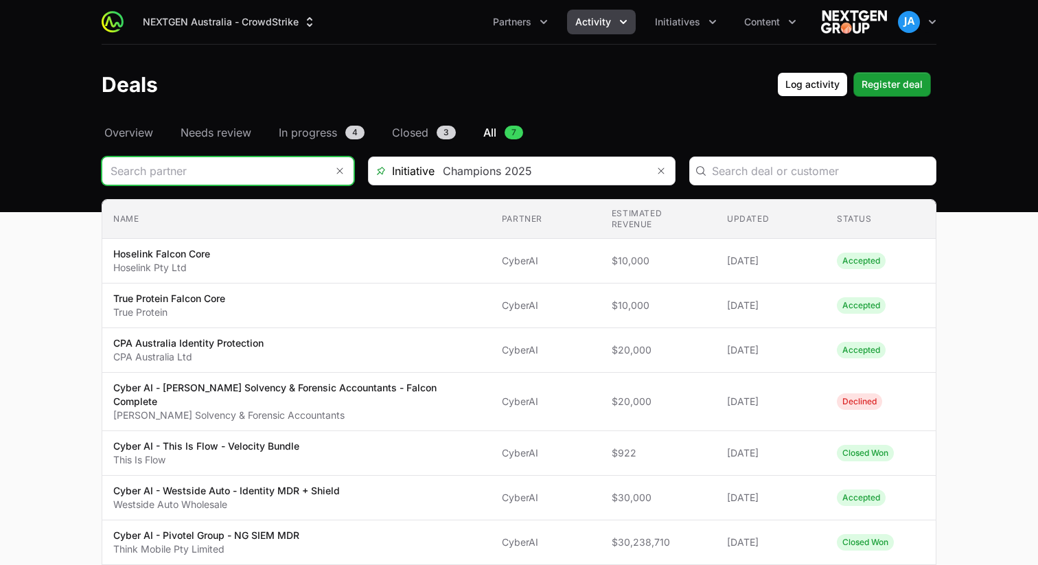
click at [250, 178] on input "Deals Filters" at bounding box center [214, 170] width 224 height 27
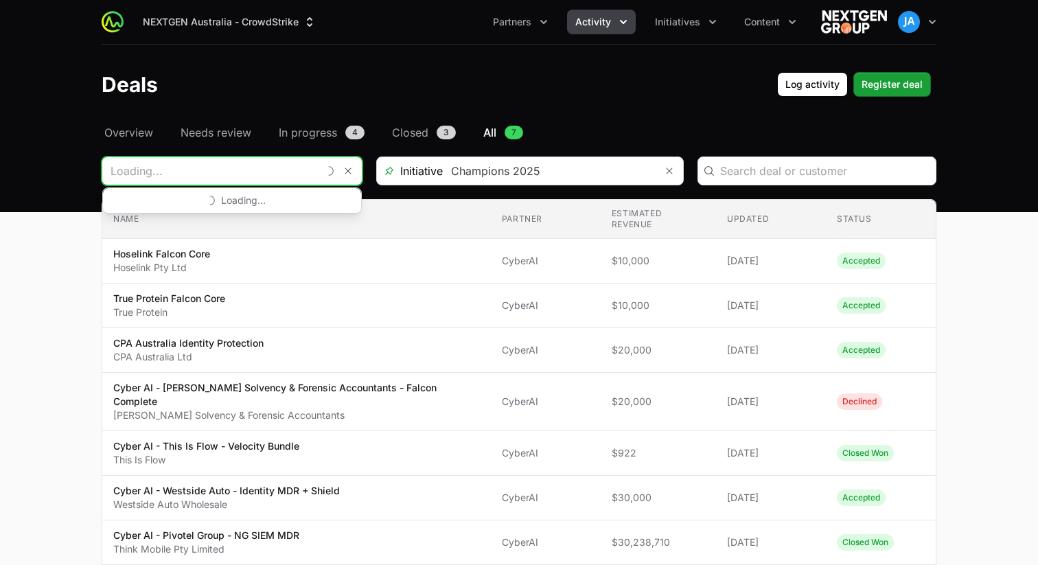
click at [250, 178] on input "Deals Filters" at bounding box center [209, 170] width 215 height 27
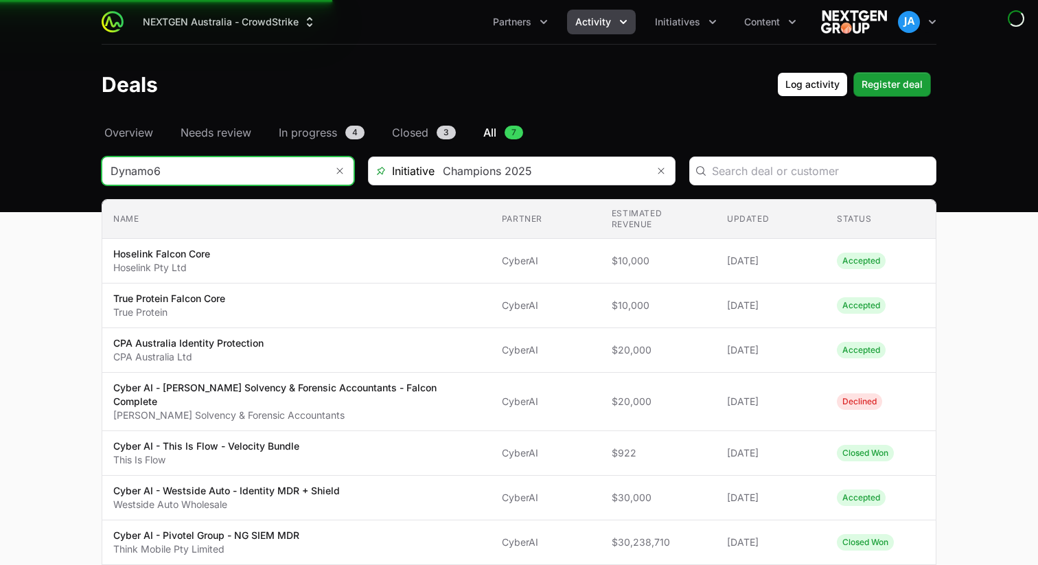
type input "Dynamo6"
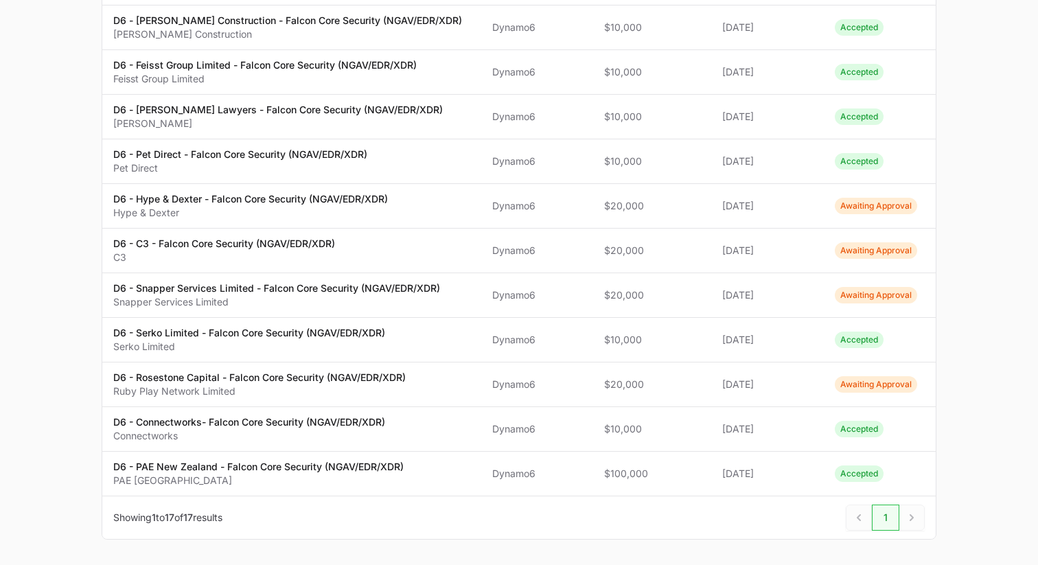
scroll to position [492, 0]
